Goal: Find specific page/section: Find specific page/section

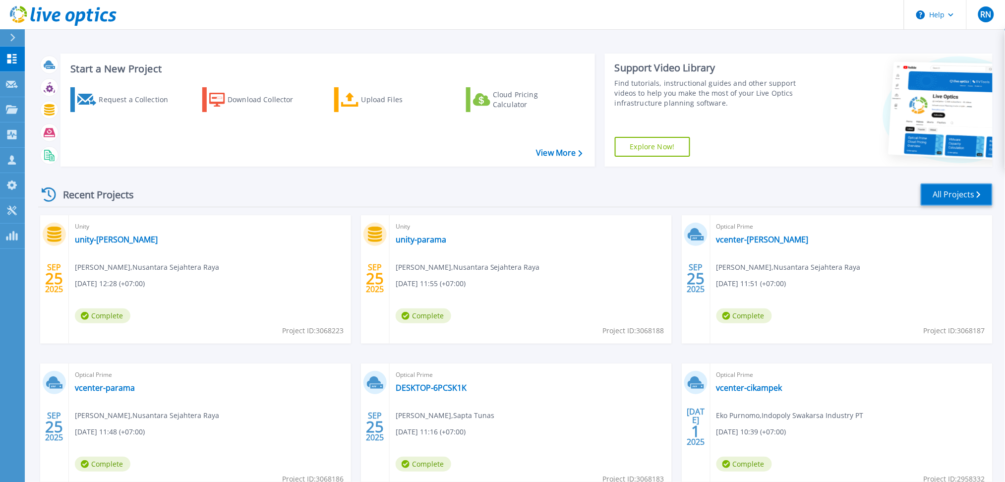
click at [947, 194] on link "All Projects" at bounding box center [956, 194] width 72 height 22
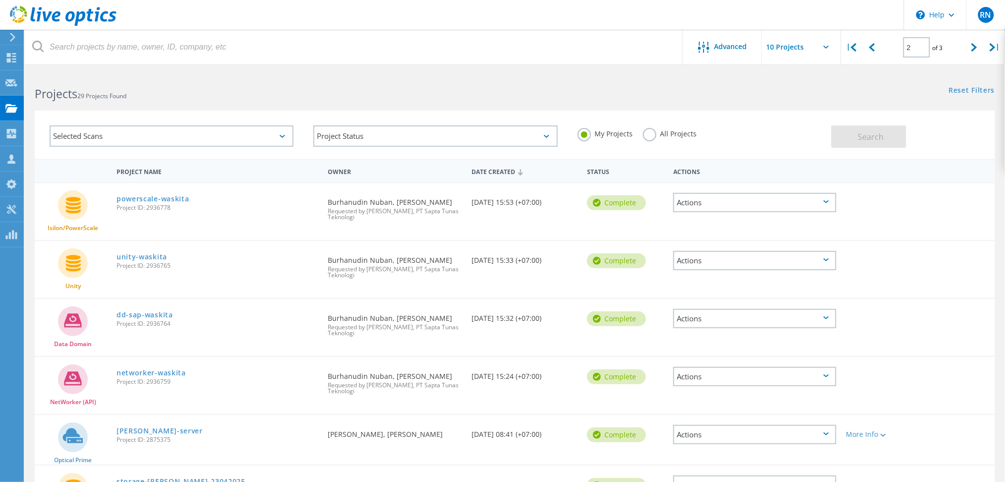
click at [215, 95] on h2 "Projects 29 Projects Found" at bounding box center [270, 94] width 470 height 16
click at [879, 51] on div at bounding box center [871, 47] width 20 height 35
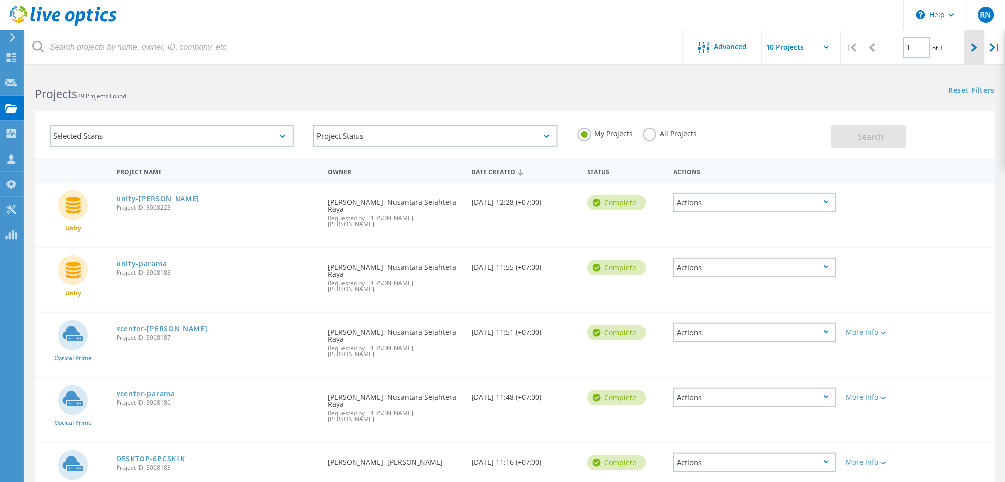
click at [971, 50] on icon at bounding box center [974, 47] width 6 height 8
type input "2"
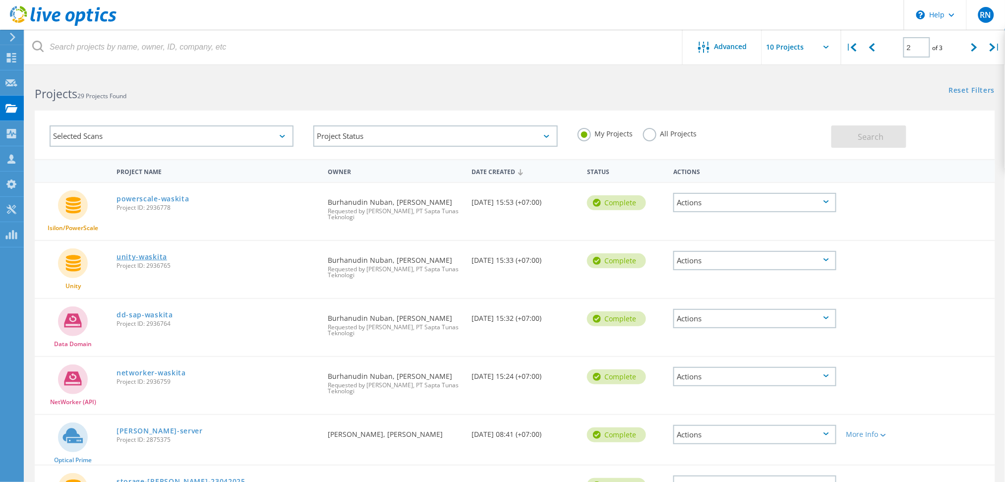
click at [151, 254] on link "unity-waskita" at bounding box center [141, 256] width 51 height 7
